Goal: Task Accomplishment & Management: Complete application form

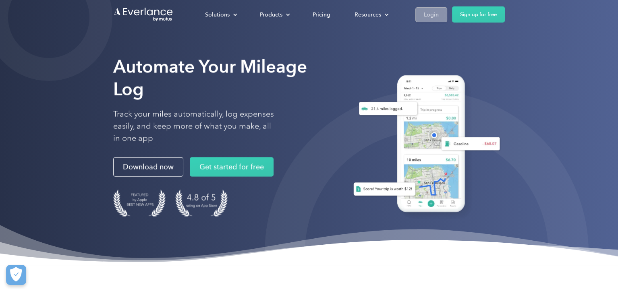
click at [423, 11] on link "Login" at bounding box center [431, 14] width 32 height 15
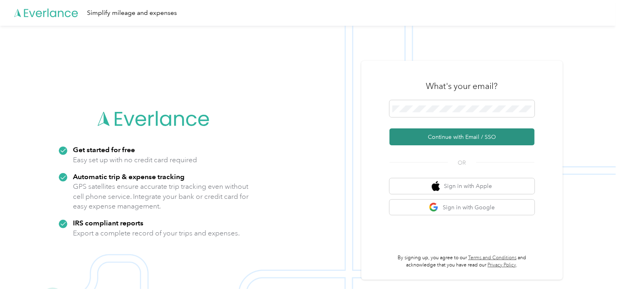
click at [412, 134] on button "Continue with Email / SSO" at bounding box center [461, 136] width 145 height 17
click at [419, 138] on button "Continue with Email / SSO" at bounding box center [461, 136] width 145 height 17
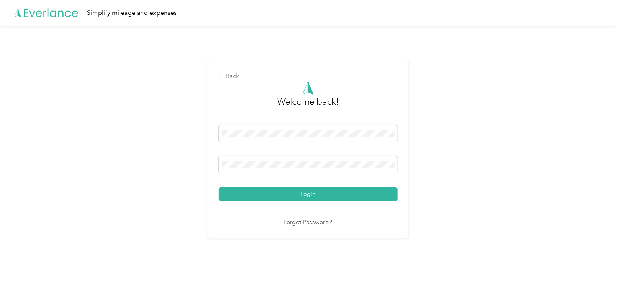
click at [319, 193] on button "Login" at bounding box center [308, 194] width 179 height 14
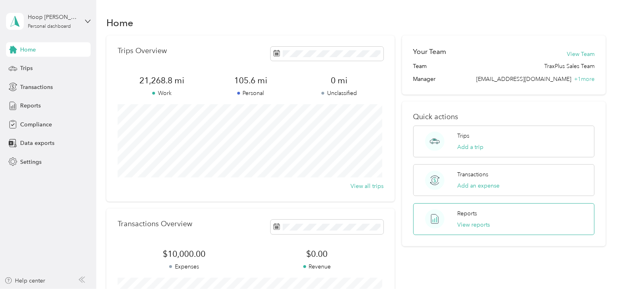
click at [525, 211] on div "Reports View reports" at bounding box center [504, 219] width 182 height 32
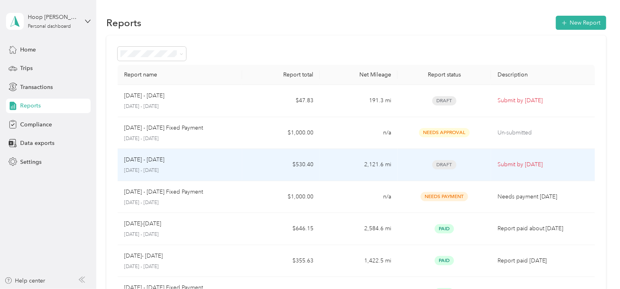
click at [202, 158] on div "[DATE] - [DATE]" at bounding box center [180, 159] width 112 height 9
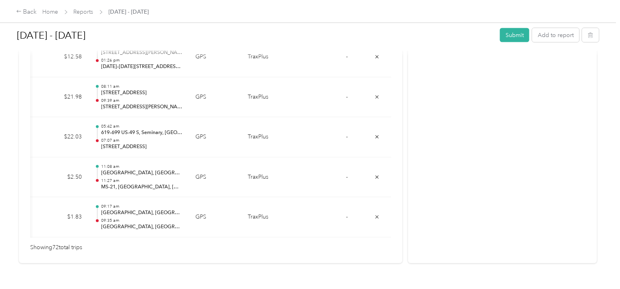
scroll to position [0, 111]
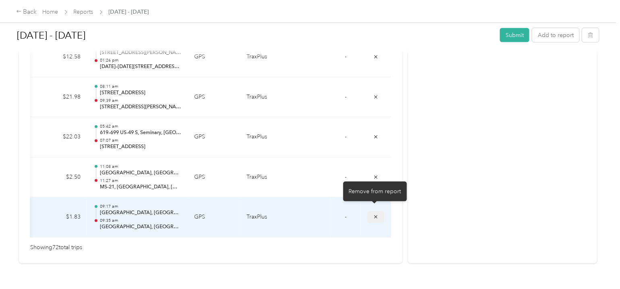
click at [374, 214] on icon "submit" at bounding box center [376, 217] width 6 height 6
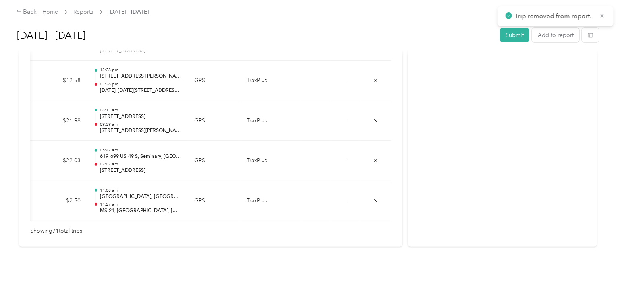
scroll to position [2933, 0]
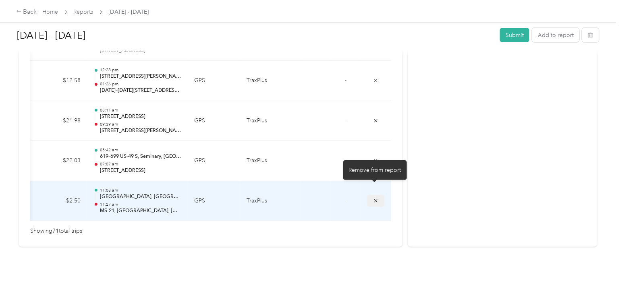
click at [375, 198] on icon "submit" at bounding box center [376, 201] width 6 height 6
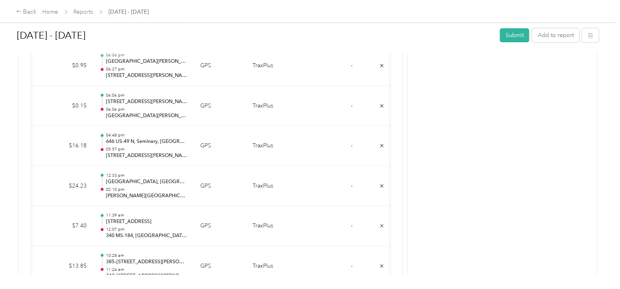
scroll to position [2088, 0]
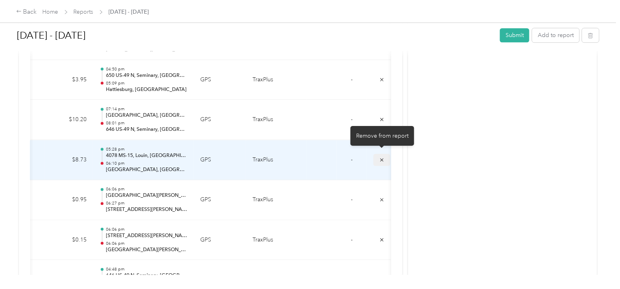
click at [384, 157] on icon "submit" at bounding box center [382, 160] width 6 height 6
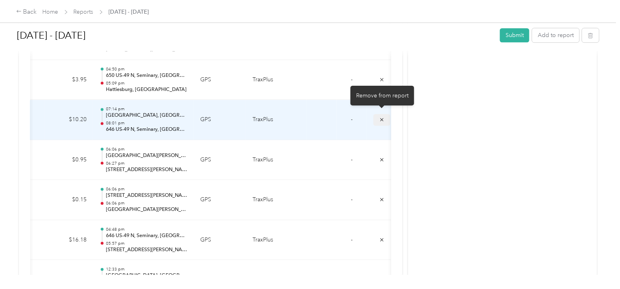
click at [382, 118] on icon "submit" at bounding box center [381, 119] width 3 height 3
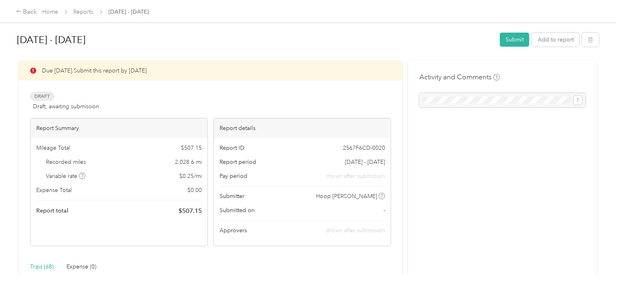
scroll to position [0, 0]
click at [509, 40] on button "Submit" at bounding box center [514, 40] width 29 height 14
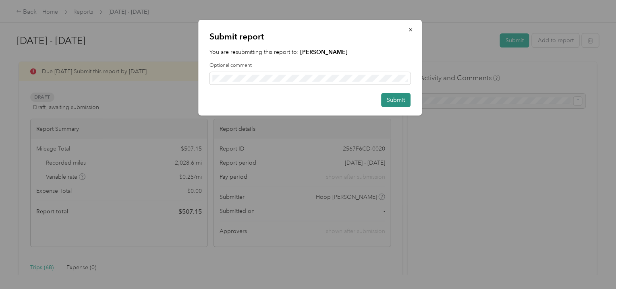
click at [392, 102] on button "Submit" at bounding box center [395, 100] width 29 height 14
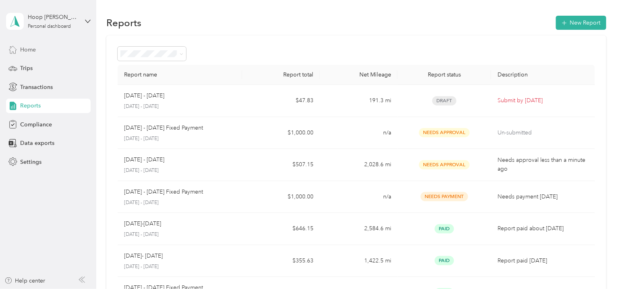
click at [25, 50] on span "Home" at bounding box center [28, 49] width 16 height 8
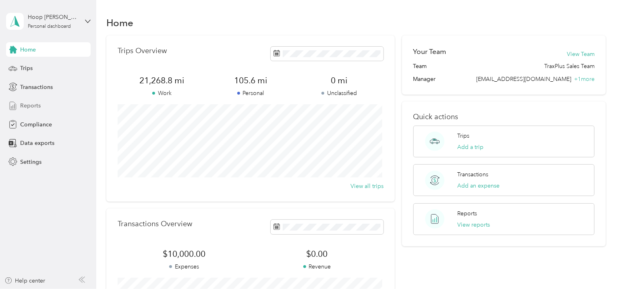
click at [31, 106] on span "Reports" at bounding box center [30, 105] width 21 height 8
